Goal: Information Seeking & Learning: Learn about a topic

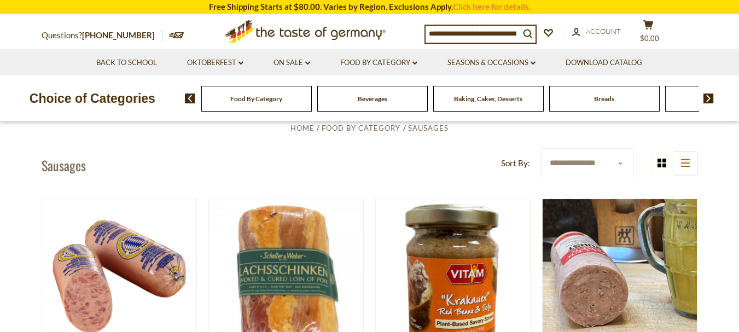
scroll to position [328, 0]
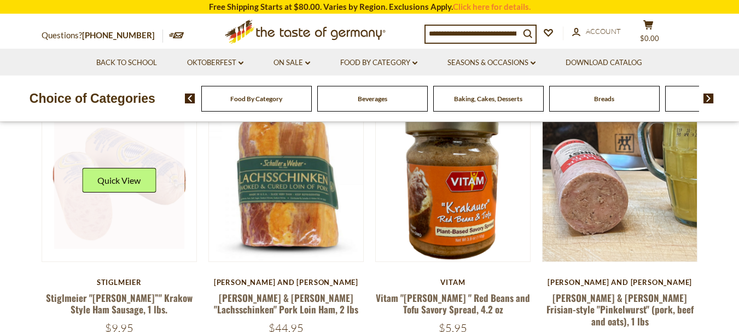
drag, startPoint x: 144, startPoint y: 174, endPoint x: 110, endPoint y: 230, distance: 65.3
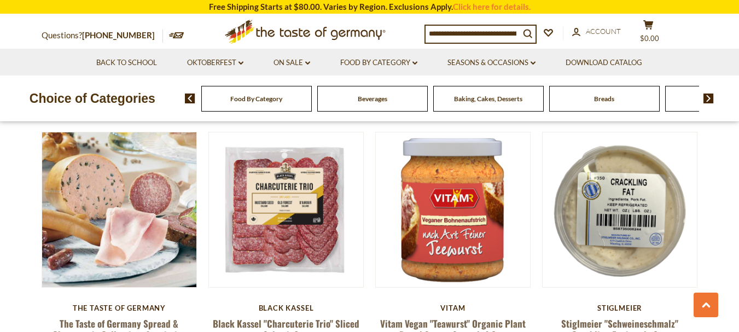
scroll to position [602, 0]
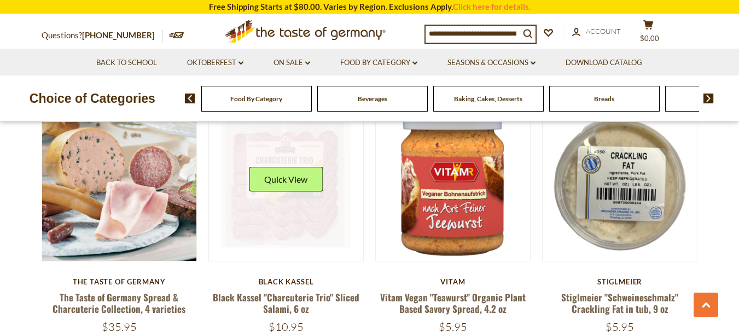
drag, startPoint x: 304, startPoint y: 149, endPoint x: 306, endPoint y: 140, distance: 8.9
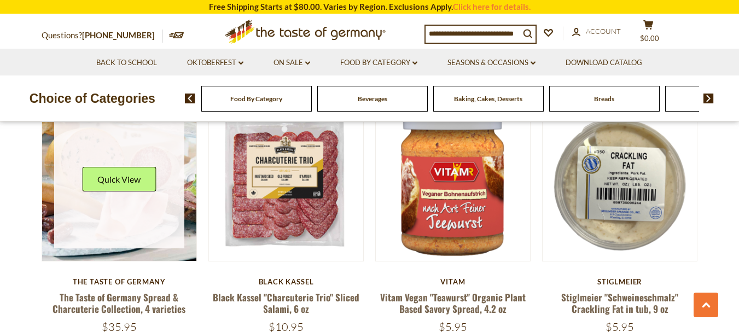
drag, startPoint x: 101, startPoint y: 156, endPoint x: 47, endPoint y: 223, distance: 86.1
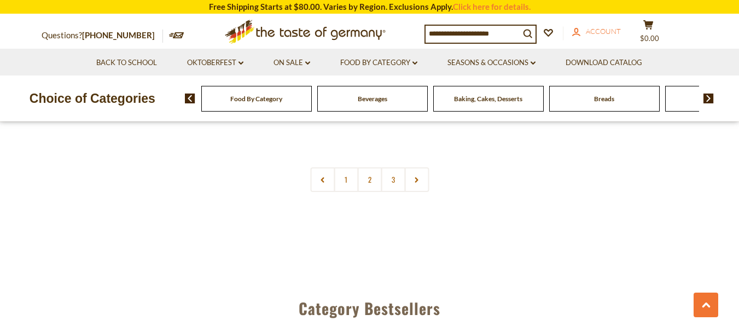
scroll to position [2681, 0]
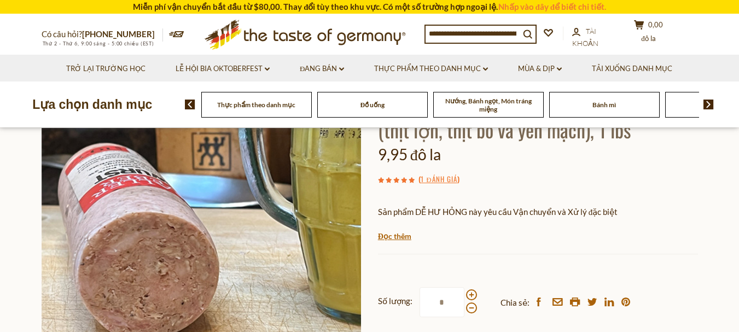
click at [593, 216] on font "Sản phẩm DỄ HƯ HỎNG này yêu cầu Vận chuyển và Xử lý đặc biệt" at bounding box center [498, 212] width 240 height 10
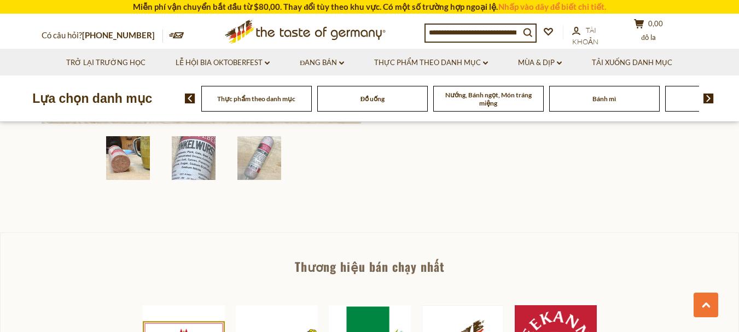
scroll to position [328, 0]
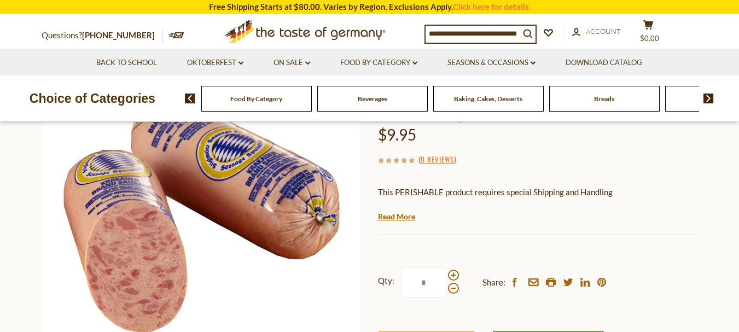
scroll to position [109, 0]
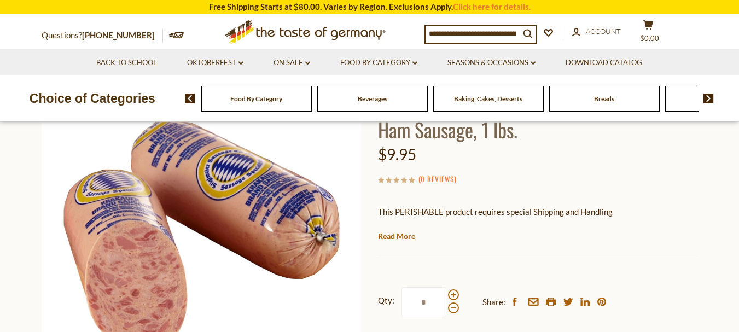
click at [399, 215] on p "This PERISHABLE product requires special Shipping and Handling" at bounding box center [538, 212] width 320 height 14
click at [399, 216] on p "This PERISHABLE product requires special Shipping and Handling" at bounding box center [538, 212] width 320 height 14
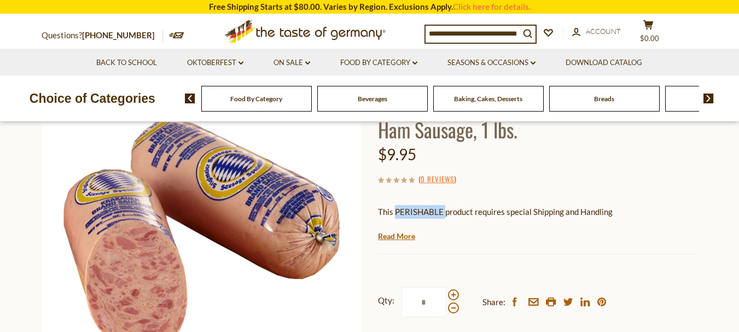
click at [392, 217] on div at bounding box center [392, 217] width 0 height 0
click at [469, 220] on div "This PERISHABLE product requires special Shipping and Handling We will ship thi…" at bounding box center [538, 223] width 320 height 36
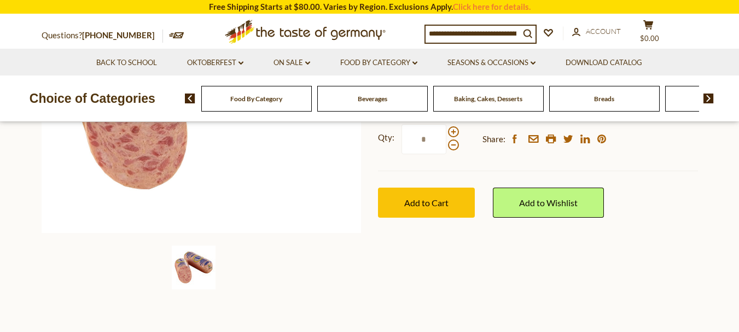
scroll to position [274, 0]
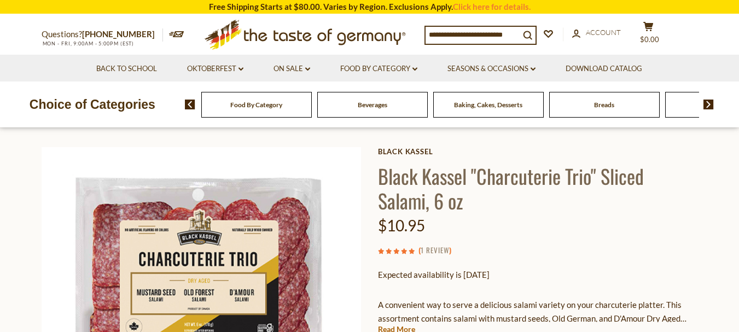
scroll to position [55, 0]
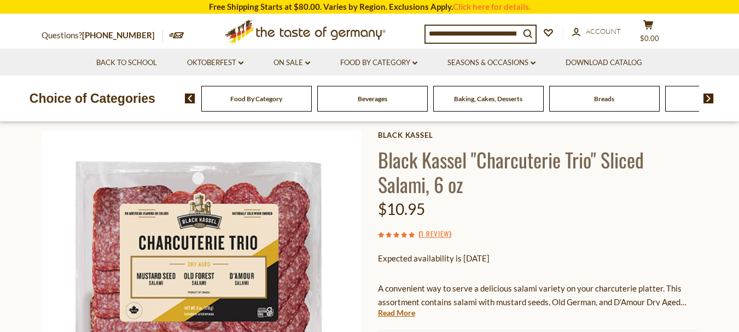
click at [478, 258] on p "Expected availability is 1st Nov 2025" at bounding box center [538, 259] width 320 height 14
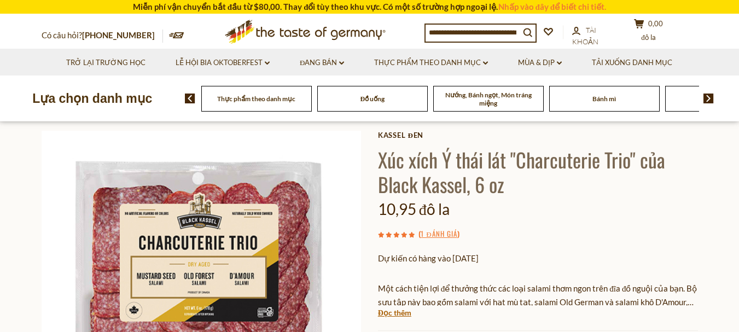
click at [575, 182] on h1 "Xúc xích Ý thái lát "Charcuterie Trio" của Black Kassel, 6 oz" at bounding box center [538, 171] width 320 height 49
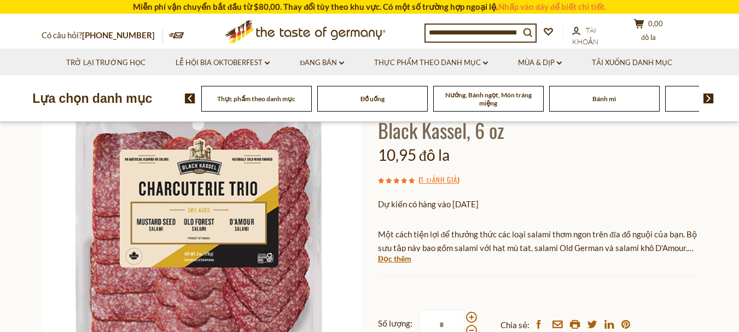
scroll to position [109, 0]
click at [398, 259] on font "Đọc thêm" at bounding box center [394, 257] width 33 height 9
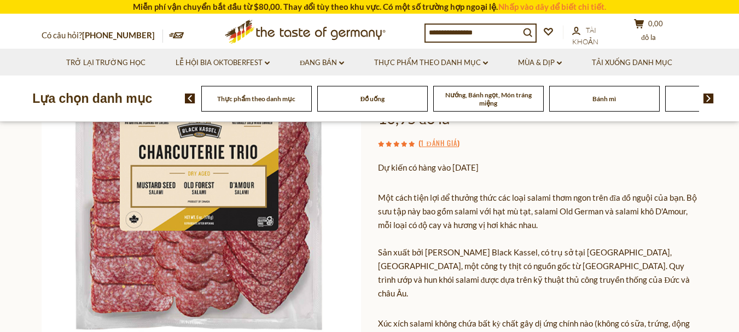
scroll to position [164, 0]
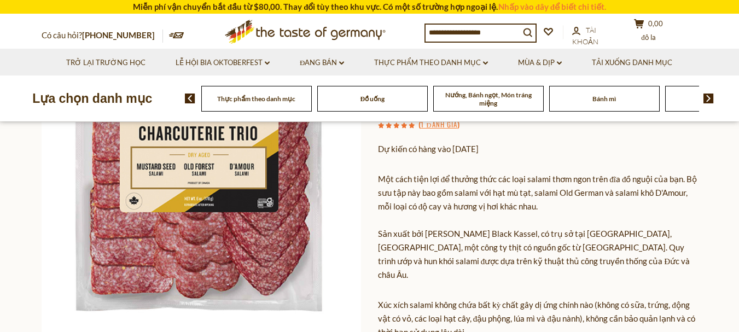
click at [518, 184] on font "Một cách tiện lợi để thưởng thức các loại salami thơm ngon trên đĩa đồ nguội củ…" at bounding box center [538, 192] width 320 height 37
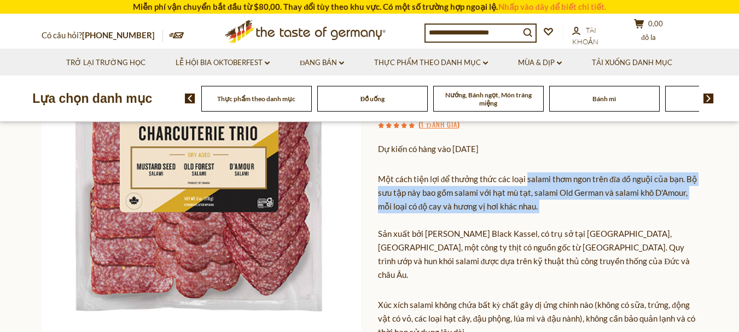
drag, startPoint x: 518, startPoint y: 184, endPoint x: 519, endPoint y: 207, distance: 23.0
click at [519, 207] on p "Một cách tiện lợi để thưởng thức các loại salami thơm ngon trên đĩa đồ nguội củ…" at bounding box center [538, 226] width 320 height 109
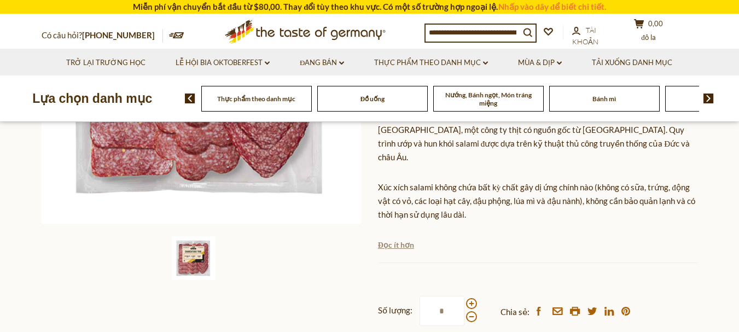
scroll to position [328, 0]
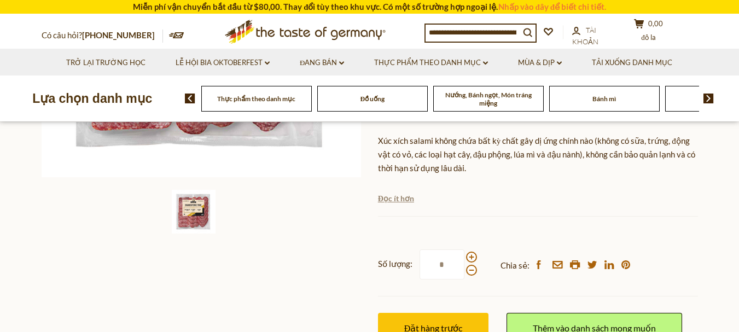
click at [401, 136] on font "Xúc xích salami không chứa bất kỳ chất gây dị ứng chính nào (không có sữa, trứn…" at bounding box center [536, 154] width 317 height 37
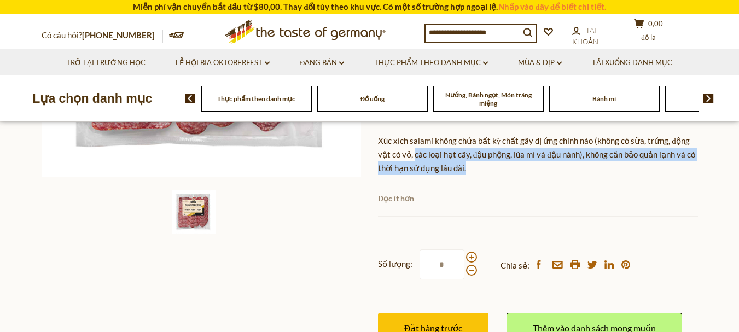
drag, startPoint x: 401, startPoint y: 136, endPoint x: 592, endPoint y: 160, distance: 192.5
click at [592, 160] on p "Xúc xích salami không chứa bất kỳ chất gây dị ứng chính nào (không có sữa, trứn…" at bounding box center [538, 154] width 320 height 41
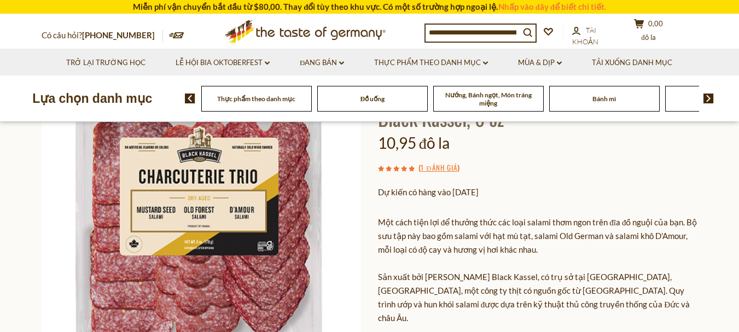
scroll to position [109, 0]
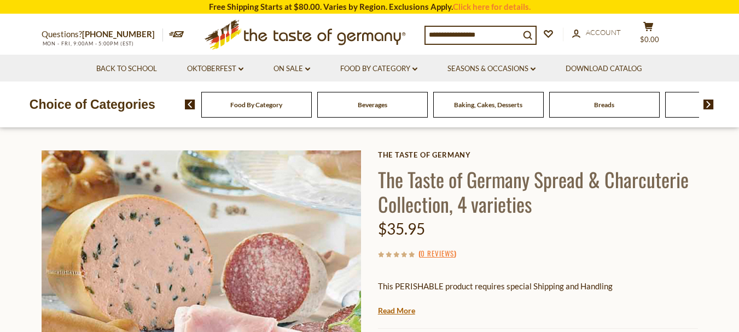
scroll to position [55, 0]
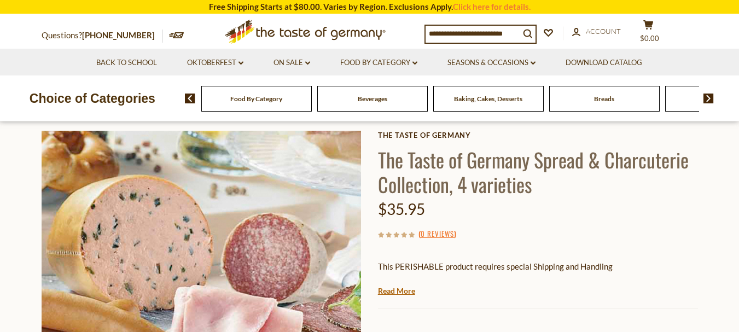
click at [505, 194] on h1 "The Taste of Germany Spread & Charcuterie Collection, 4 varieties" at bounding box center [538, 171] width 320 height 49
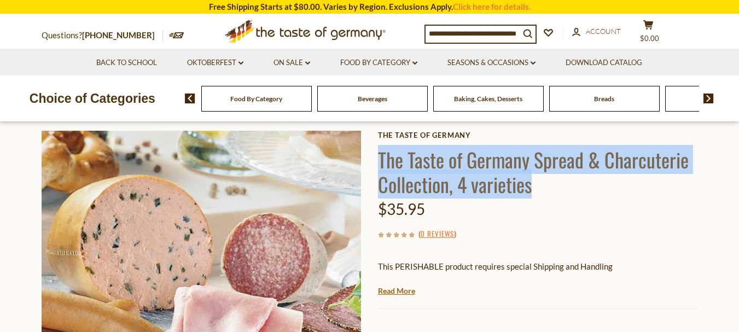
click at [505, 194] on h1 "The Taste of Germany Spread & Charcuterie Collection, 4 varieties" at bounding box center [538, 171] width 320 height 49
click at [497, 199] on div at bounding box center [497, 199] width 0 height 0
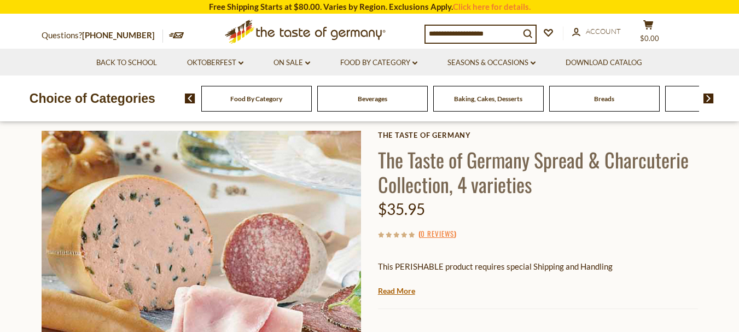
click at [533, 204] on div "$35.95" at bounding box center [538, 209] width 320 height 26
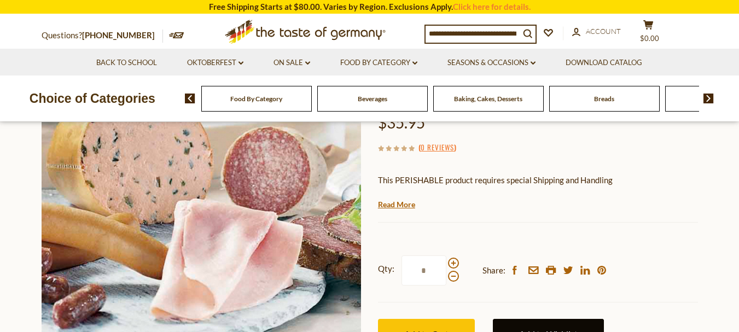
scroll to position [109, 0]
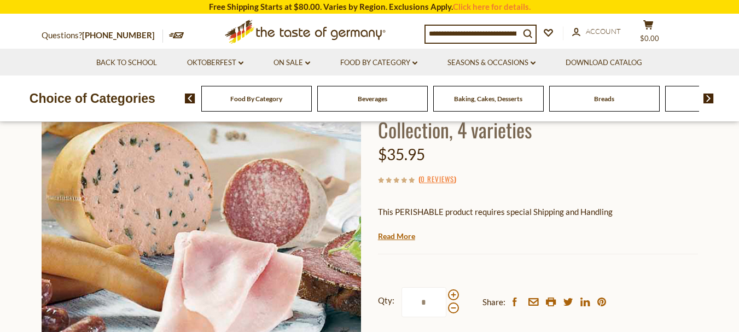
click at [527, 206] on p "This PERISHABLE product requires special Shipping and Handling" at bounding box center [538, 212] width 320 height 14
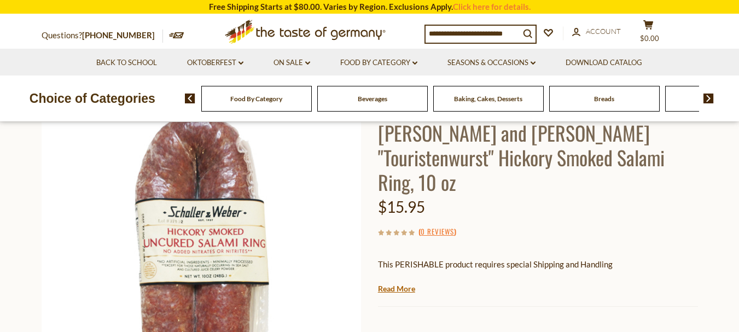
scroll to position [55, 0]
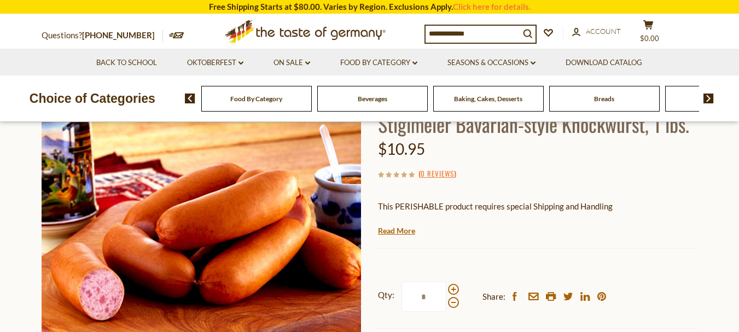
scroll to position [109, 0]
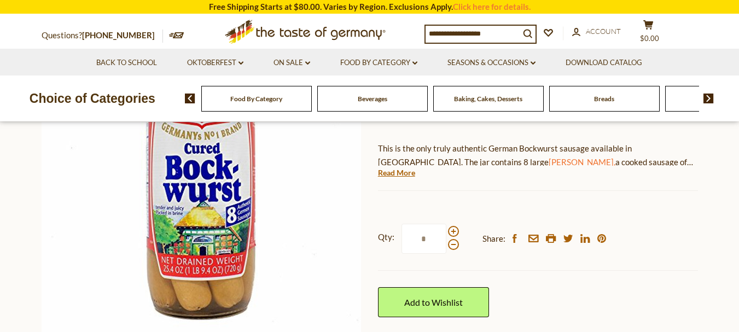
scroll to position [109, 0]
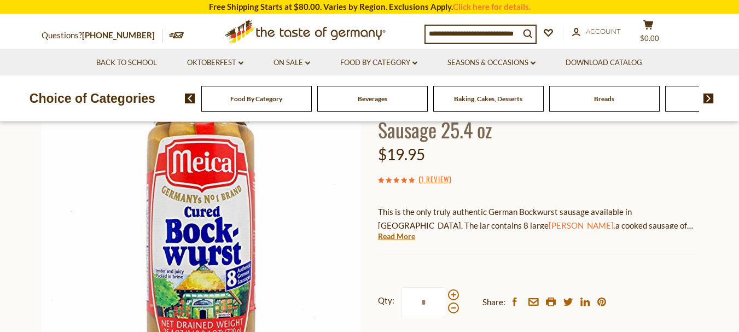
click at [569, 209] on p "This is the only truly authentic German Bockwurst sausage available in [GEOGRAP…" at bounding box center [538, 218] width 320 height 27
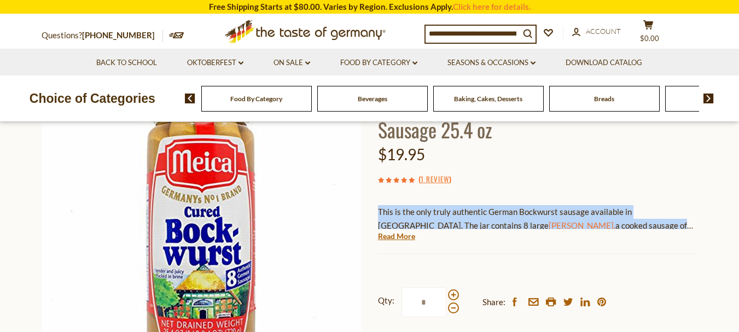
click at [569, 209] on p "This is the only truly authentic German Bockwurst sausage available in [GEOGRAP…" at bounding box center [538, 218] width 320 height 27
click at [569, 198] on div "This is the only truly authentic German Bockwurst sausage available in [GEOGRAP…" at bounding box center [538, 213] width 320 height 32
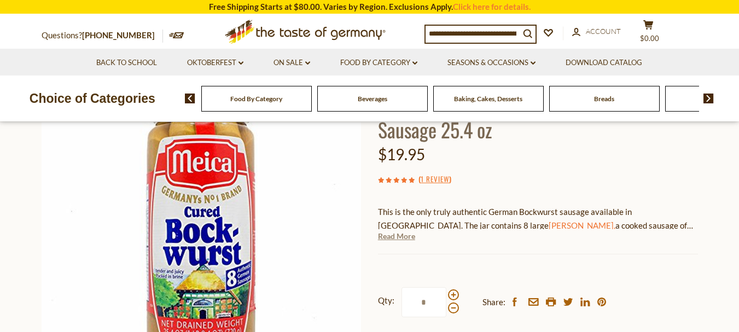
click at [386, 240] on link "Read More" at bounding box center [396, 236] width 37 height 11
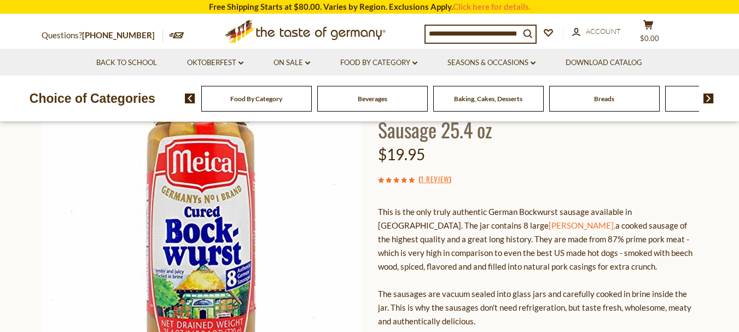
click at [551, 229] on p "This is the only truly authentic German Bockwurst sausage available in [GEOGRAP…" at bounding box center [538, 266] width 320 height 123
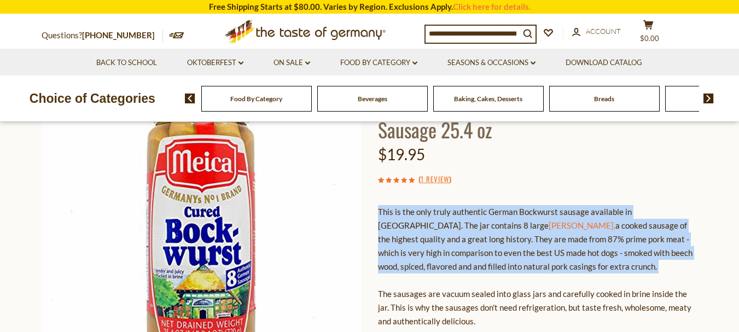
click at [551, 229] on p "This is the only truly authentic German Bockwurst sausage available in [GEOGRAP…" at bounding box center [538, 266] width 320 height 123
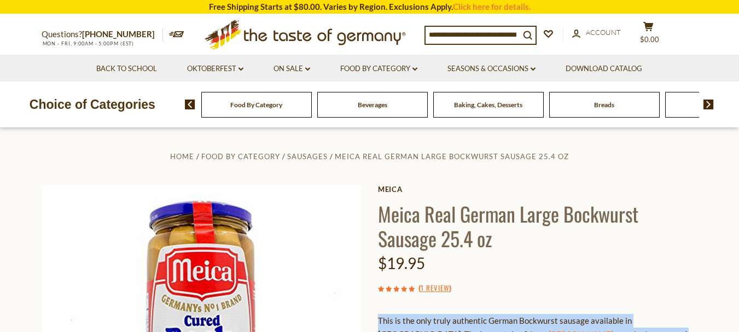
scroll to position [0, 0]
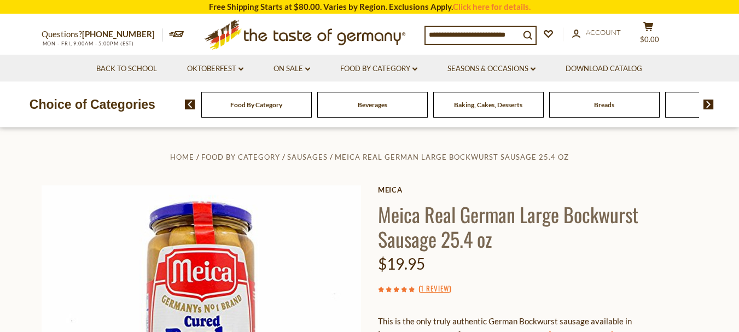
click at [612, 246] on h1 "Meica Real German Large Bockwurst Sausage 25.4 oz" at bounding box center [538, 226] width 320 height 49
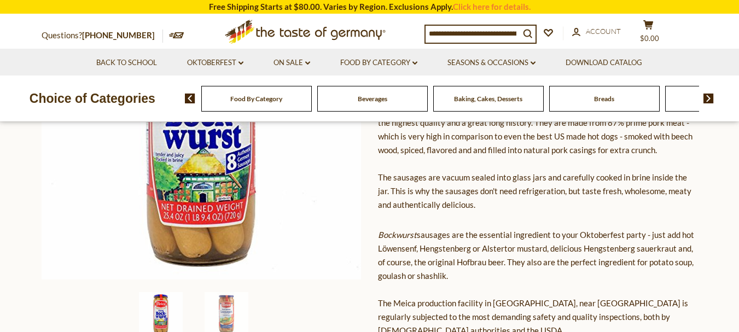
scroll to position [274, 0]
